Goal: Task Accomplishment & Management: Manage account settings

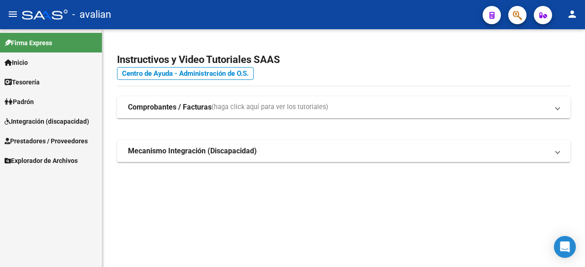
click at [53, 121] on span "Integración (discapacidad)" at bounding box center [47, 122] width 85 height 10
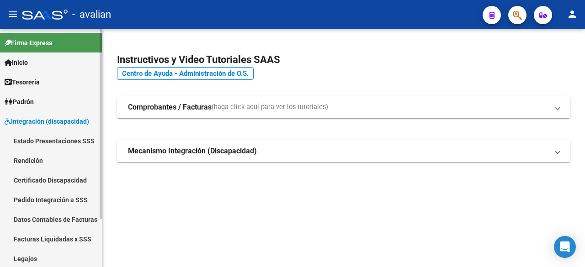
scroll to position [46, 0]
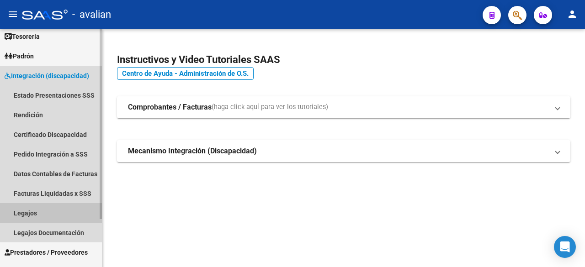
click at [22, 212] on link "Legajos" at bounding box center [51, 213] width 102 height 20
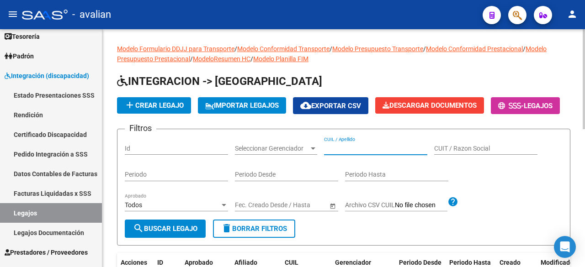
click at [357, 153] on input "CUIL / Apellido" at bounding box center [375, 149] width 103 height 8
paste input "27551442271"
type input "27551442271"
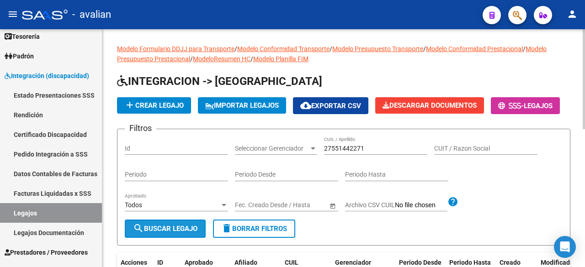
click at [173, 233] on span "search Buscar Legajo" at bounding box center [165, 229] width 64 height 8
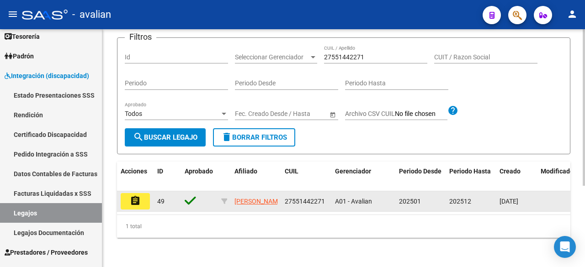
click at [133, 199] on button "assignment" at bounding box center [135, 201] width 29 height 16
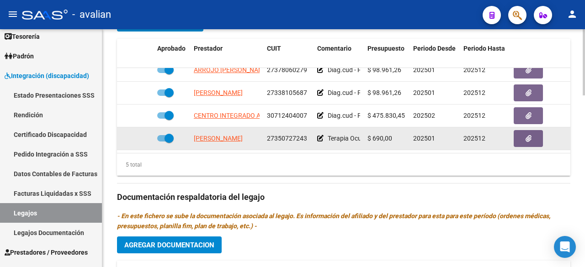
scroll to position [503, 0]
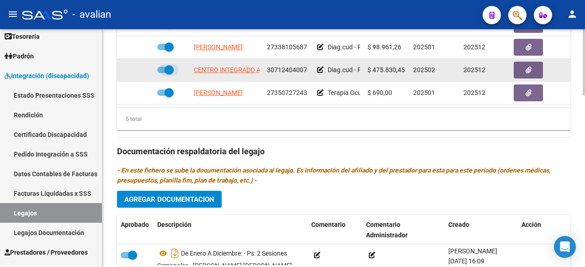
click at [159, 67] on span at bounding box center [165, 70] width 16 height 6
click at [161, 73] on input "checkbox" at bounding box center [161, 73] width 0 height 0
checkbox input "false"
click at [138, 67] on icon at bounding box center [140, 70] width 6 height 6
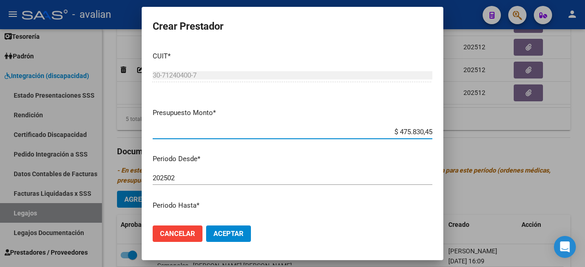
scroll to position [91, 0]
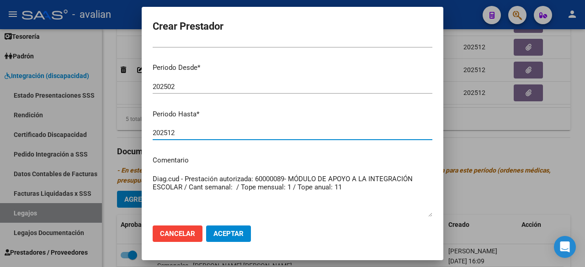
drag, startPoint x: 179, startPoint y: 131, endPoint x: 168, endPoint y: 129, distance: 11.6
click at [168, 129] on input "202512" at bounding box center [293, 133] width 280 height 8
type input "202509"
click at [237, 235] on span "Aceptar" at bounding box center [228, 234] width 30 height 8
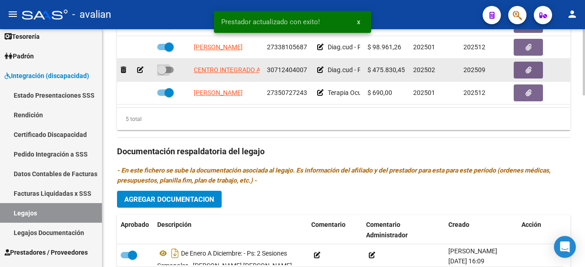
click at [168, 67] on span at bounding box center [165, 70] width 16 height 6
click at [162, 73] on input "checkbox" at bounding box center [161, 73] width 0 height 0
checkbox input "true"
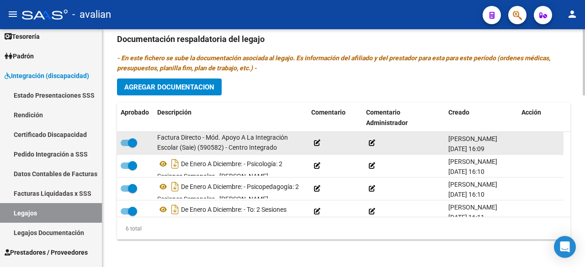
scroll to position [0, 0]
click at [126, 140] on span at bounding box center [129, 143] width 16 height 6
click at [125, 146] on input "checkbox" at bounding box center [125, 146] width 0 height 0
click at [207, 165] on icon at bounding box center [204, 168] width 6 height 6
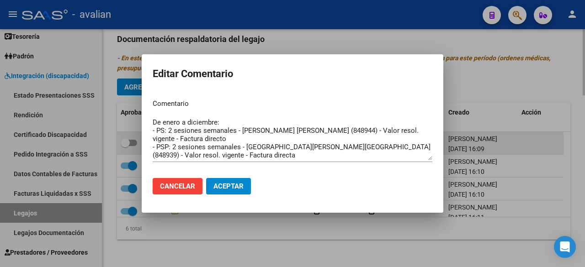
scroll to position [41, 0]
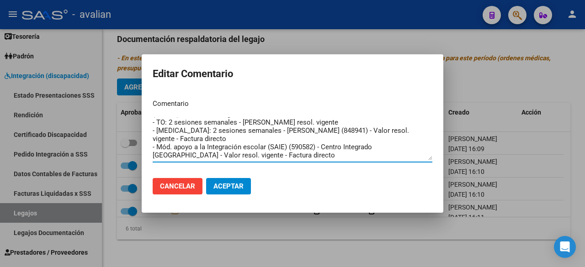
click at [191, 188] on span "Cancelar" at bounding box center [177, 186] width 35 height 8
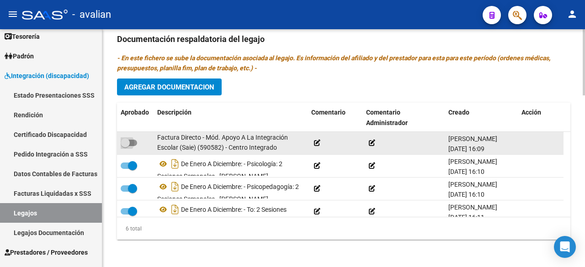
click at [135, 141] on span at bounding box center [129, 143] width 16 height 6
click at [125, 146] on input "checkbox" at bounding box center [125, 146] width 0 height 0
checkbox input "true"
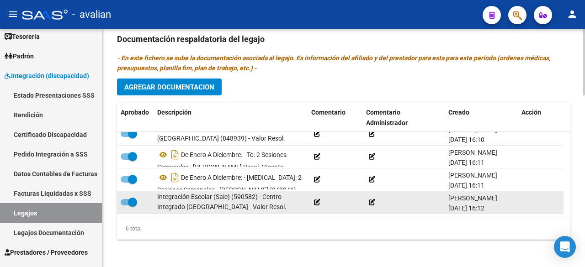
scroll to position [0, 0]
click at [127, 199] on span at bounding box center [129, 202] width 16 height 6
click at [125, 206] on input "checkbox" at bounding box center [125, 206] width 0 height 0
checkbox input "false"
click at [185, 214] on icon at bounding box center [182, 217] width 6 height 6
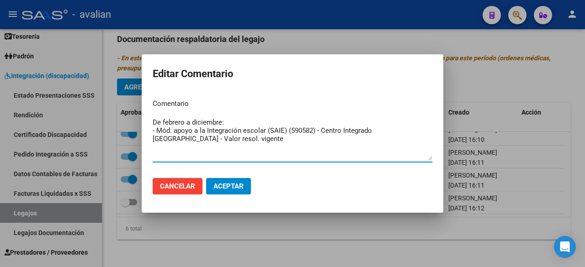
drag, startPoint x: 221, startPoint y: 124, endPoint x: 192, endPoint y: 122, distance: 28.5
click at [192, 122] on textarea "De febrero a diciembre: - Mód. apoyo a la Integración escolar (SAIE) (590582) -…" at bounding box center [293, 138] width 280 height 43
type textarea "De febrero a septiembre: - Mód. apoyo a la Integración escolar (SAIE) (590582) …"
click at [240, 194] on button "Aceptar" at bounding box center [228, 186] width 45 height 16
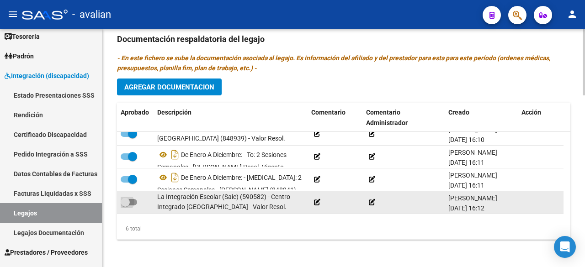
click at [135, 199] on span at bounding box center [129, 202] width 16 height 6
click at [125, 206] on input "checkbox" at bounding box center [125, 206] width 0 height 0
checkbox input "true"
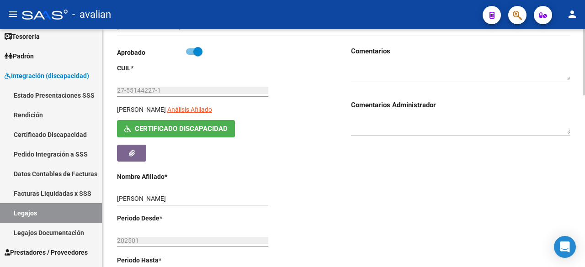
scroll to position [21, 0]
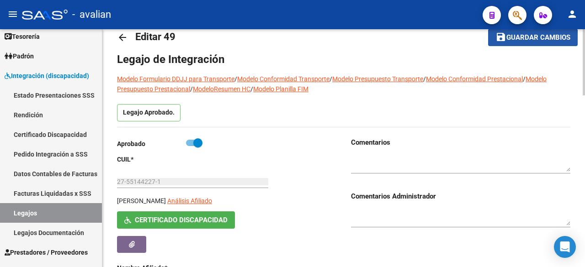
click at [510, 41] on span "Guardar cambios" at bounding box center [538, 38] width 64 height 8
